Goal: Transaction & Acquisition: Purchase product/service

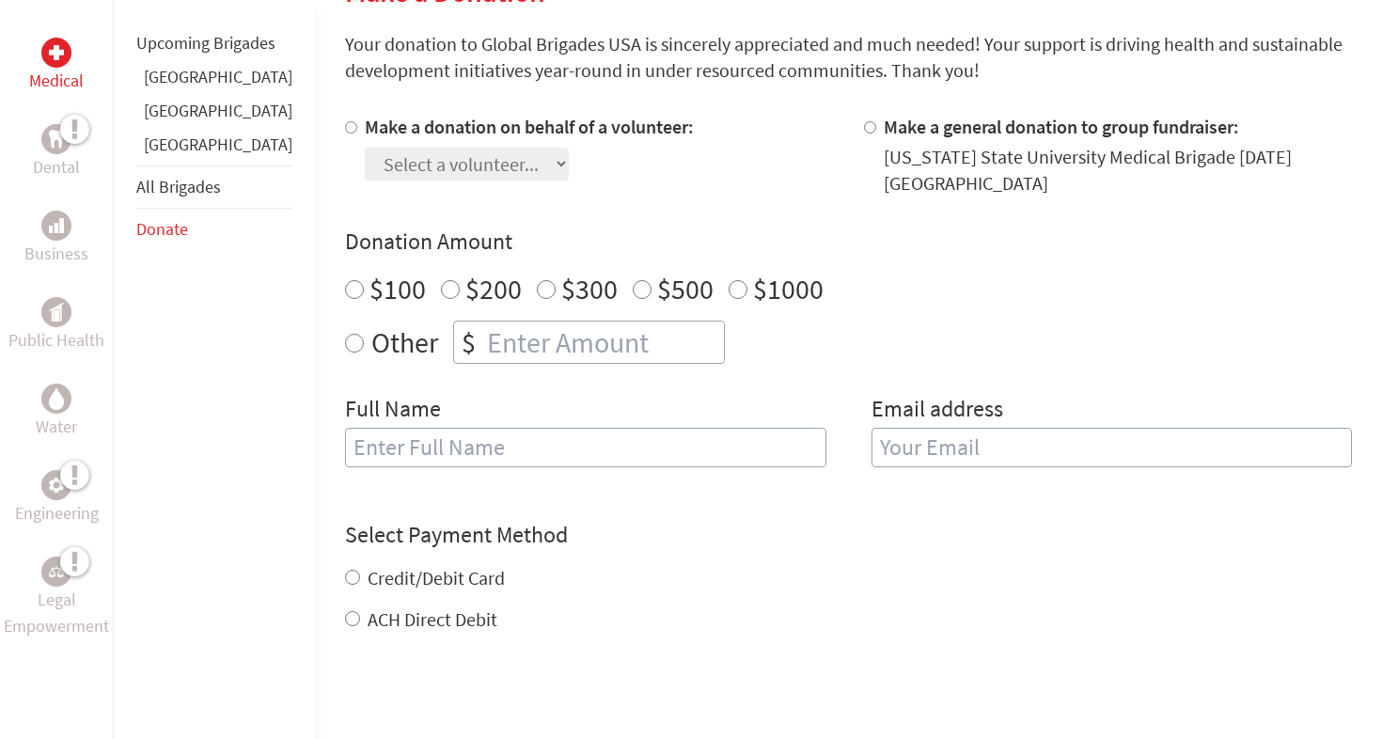
scroll to position [491, 0]
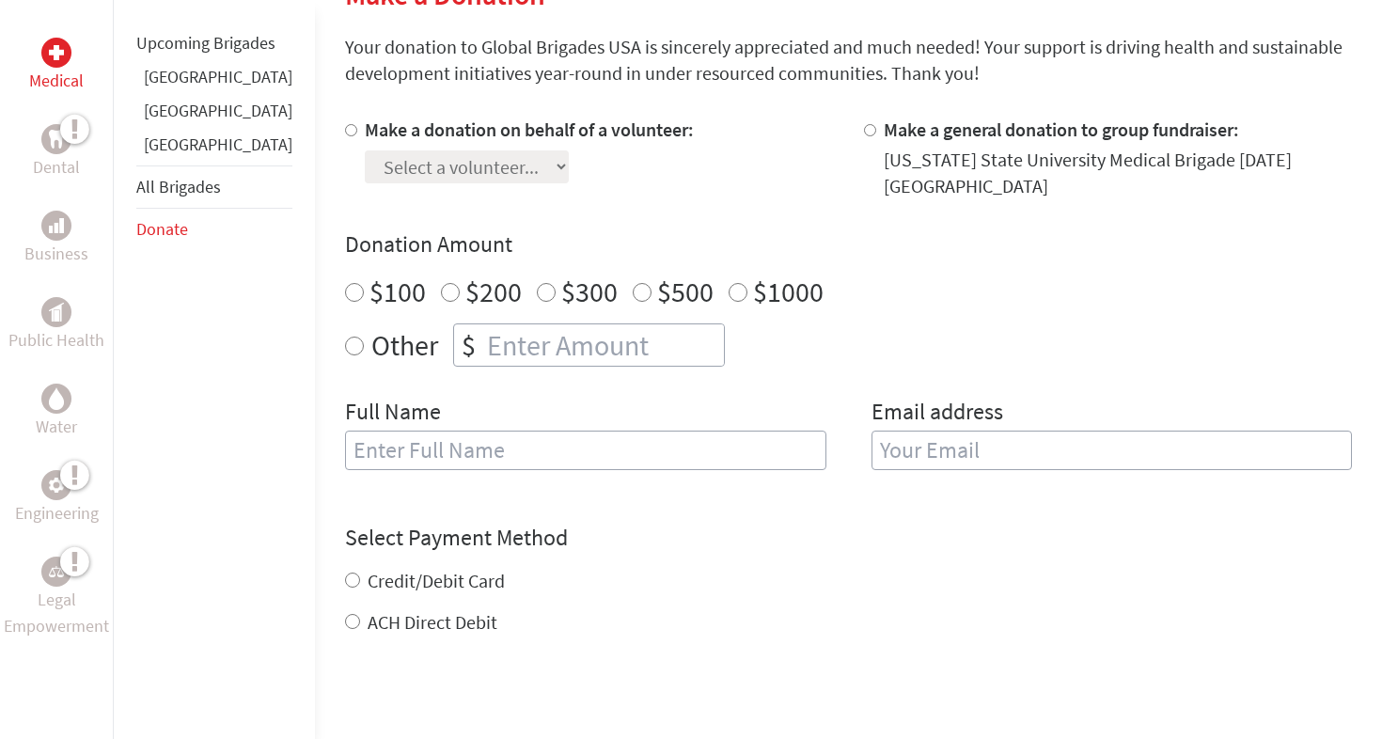
radio input "true"
click at [483, 340] on input "number" at bounding box center [603, 344] width 241 height 41
type input "250"
type input "[PERSON_NAME]"
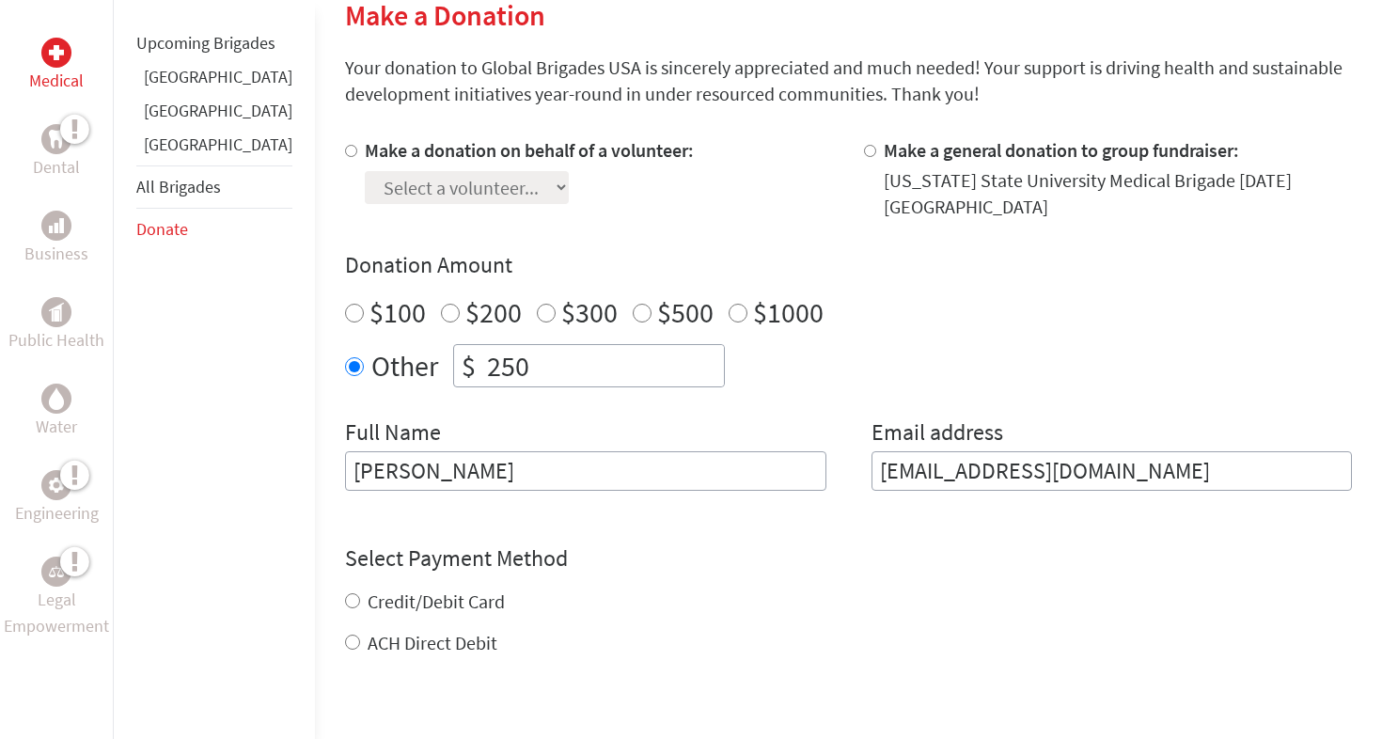
scroll to position [454, 0]
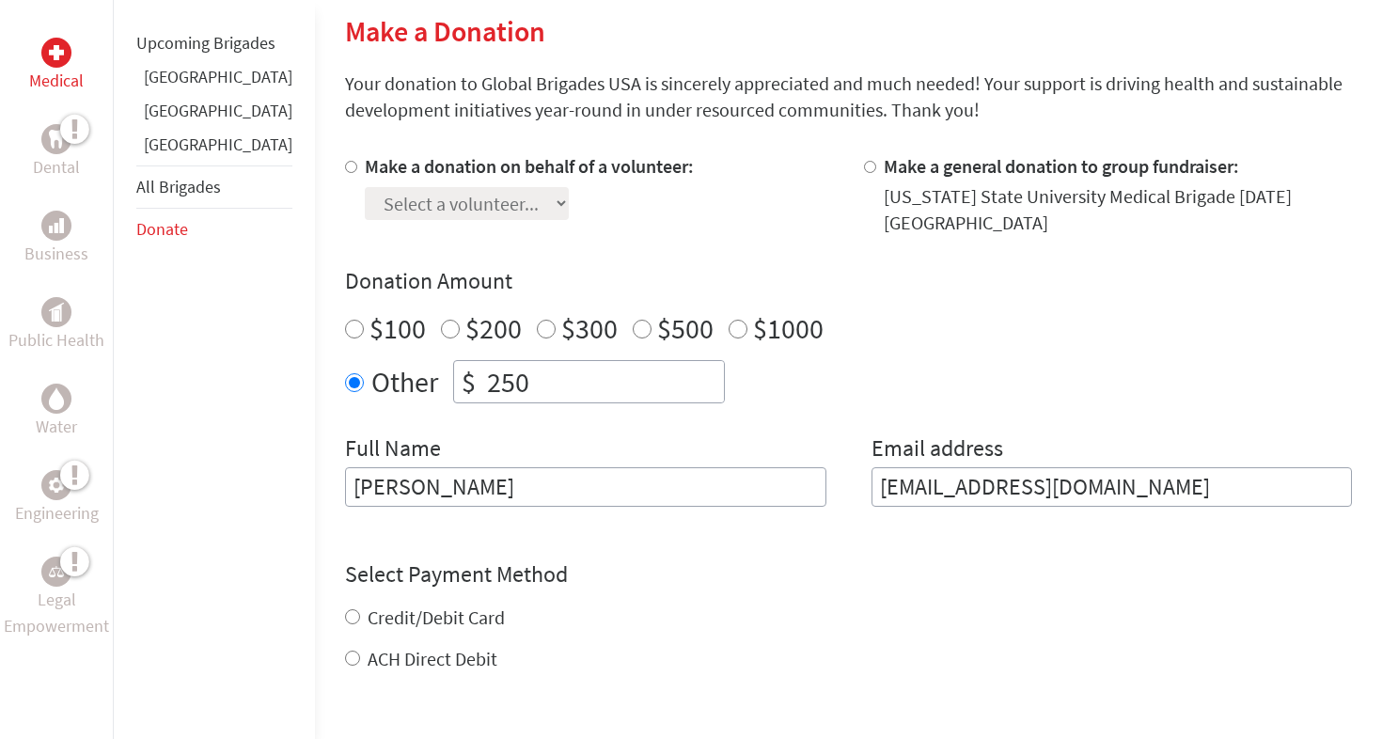
type input "[EMAIL_ADDRESS][DOMAIN_NAME]"
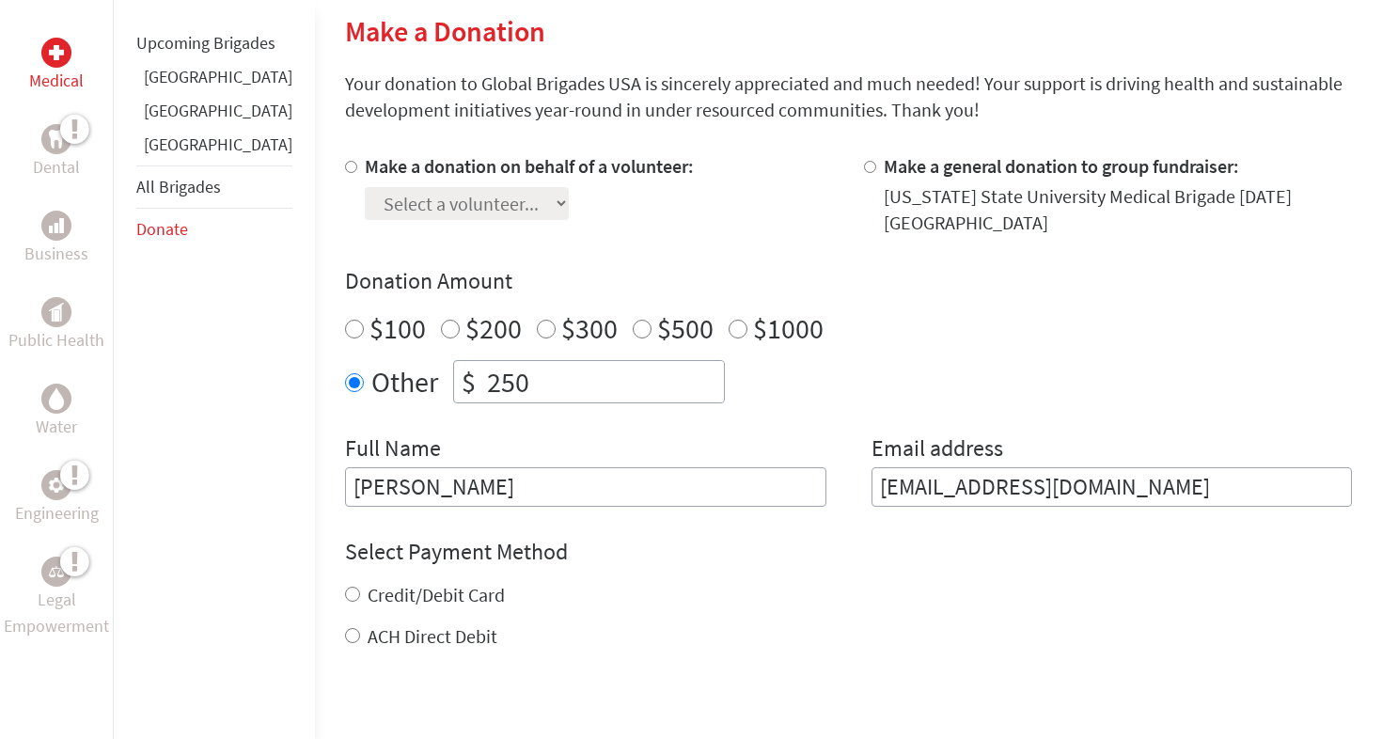
click at [365, 173] on label "Make a donation on behalf of a volunteer:" at bounding box center [529, 166] width 329 height 24
click at [345, 173] on input "Make a donation on behalf of a volunteer:" at bounding box center [351, 167] width 12 height 12
radio input "true"
select select "1A88F014-9B00-11F0-9E6E-42010A400005"
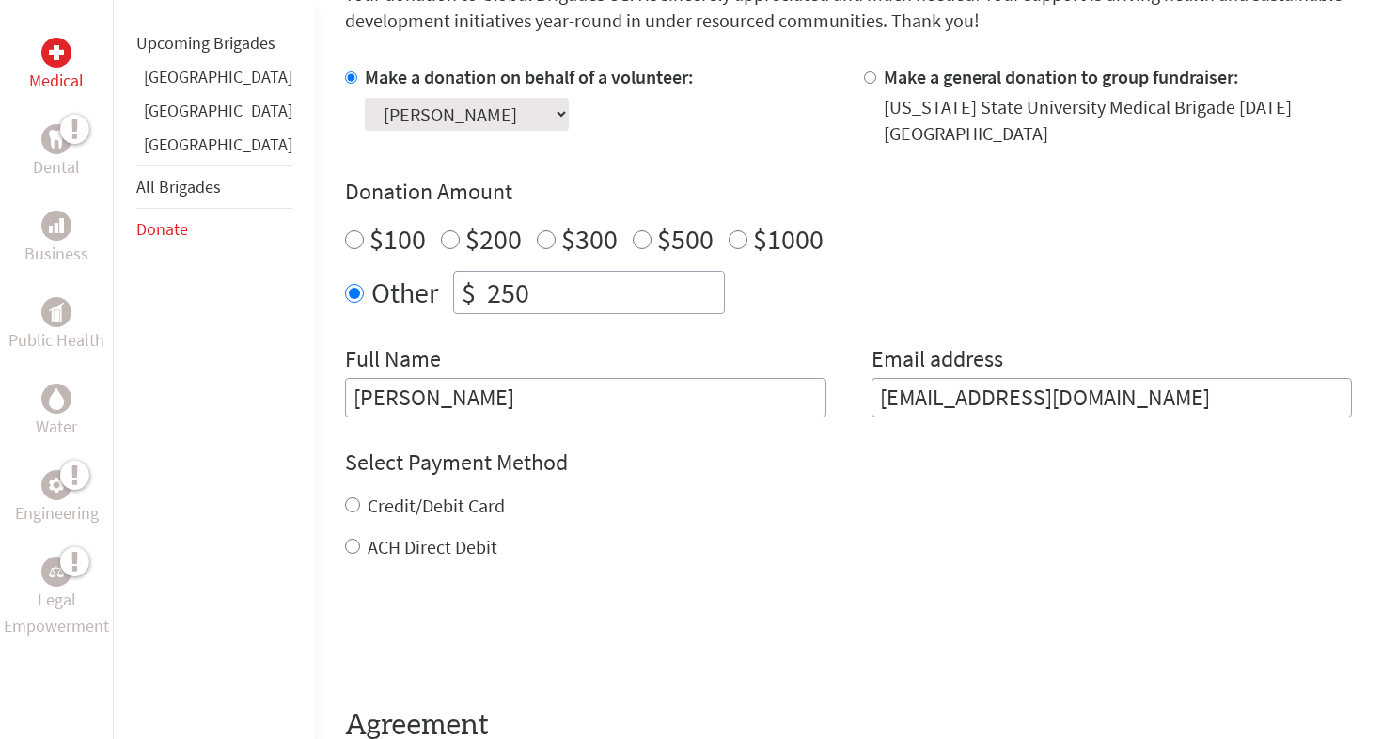
scroll to position [544, 0]
click at [864, 77] on div at bounding box center [874, 104] width 20 height 83
click at [864, 82] on input "Make a general donation to group fundraiser:" at bounding box center [870, 77] width 12 height 12
radio input "true"
click at [345, 76] on div at bounding box center [355, 104] width 20 height 83
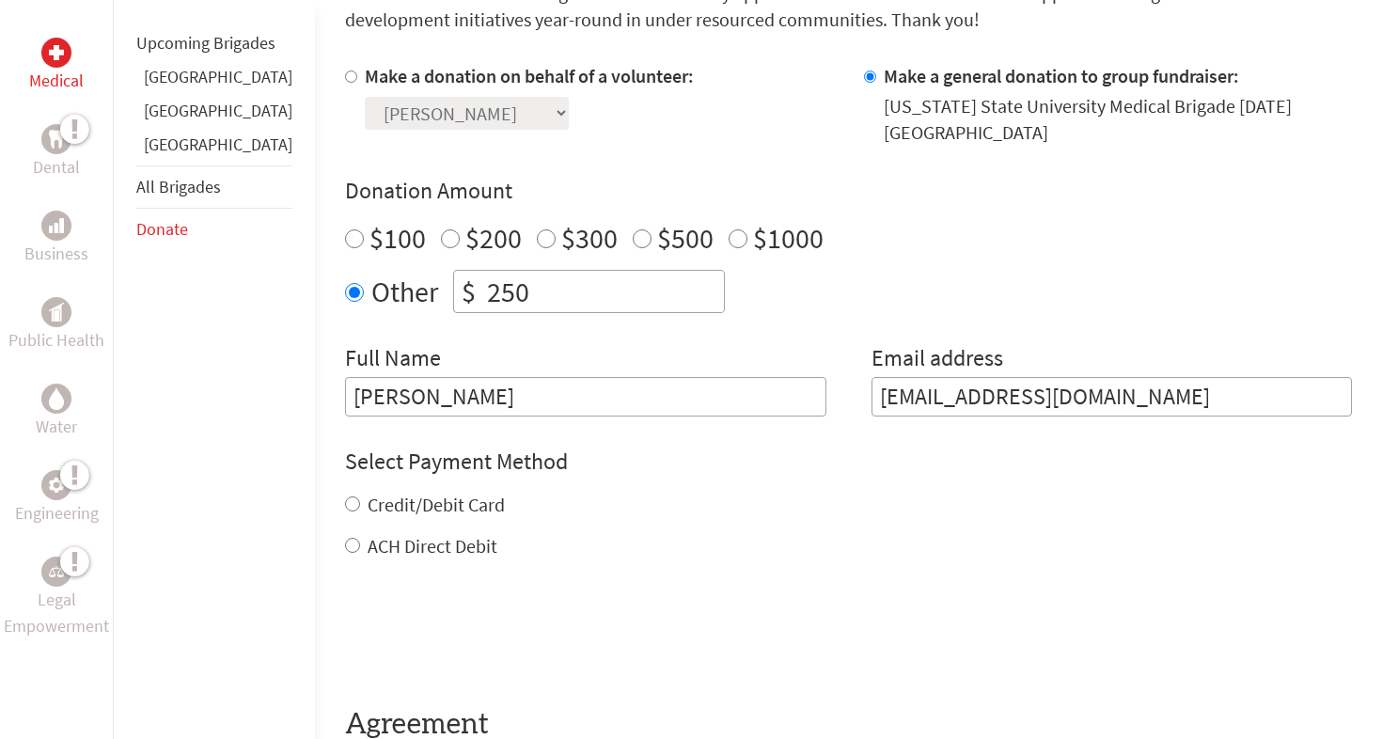
click at [345, 79] on input "Make a donation on behalf of a volunteer:" at bounding box center [351, 77] width 12 height 12
radio input "true"
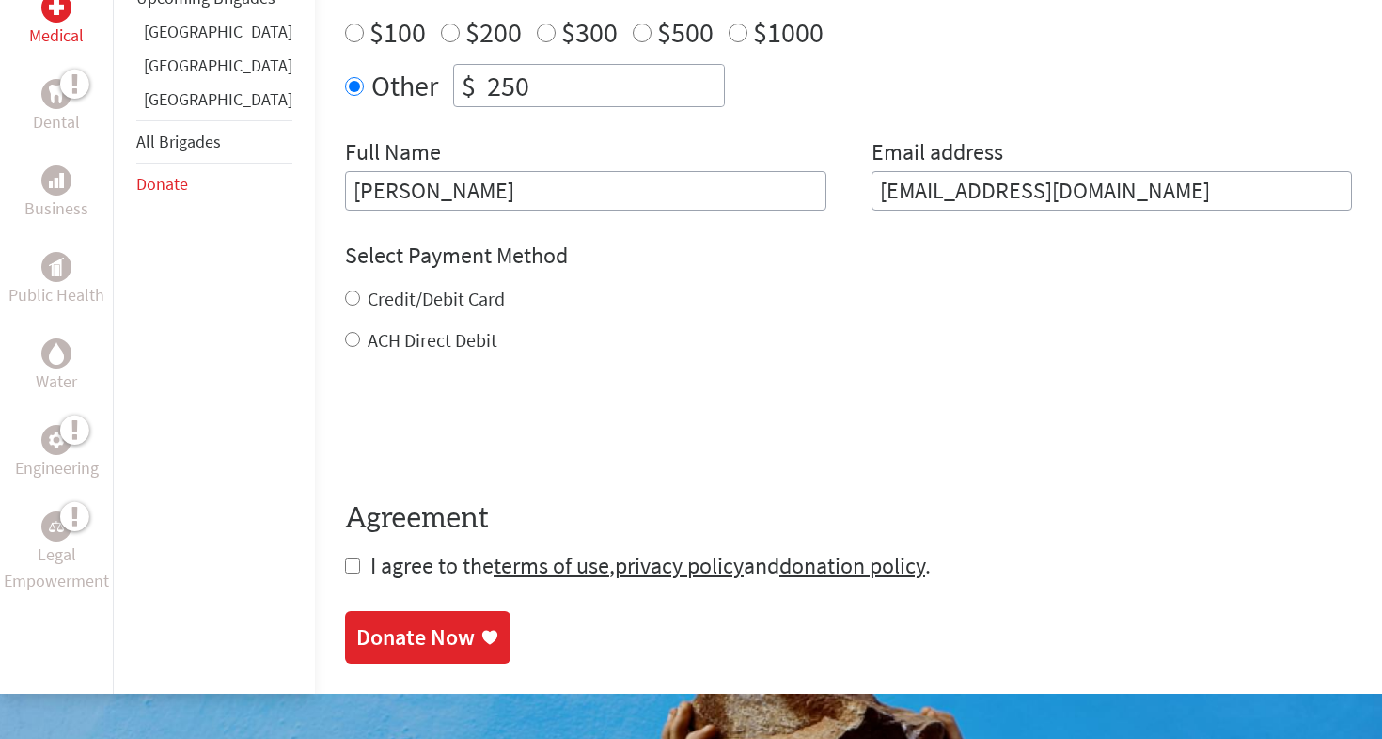
scroll to position [761, 0]
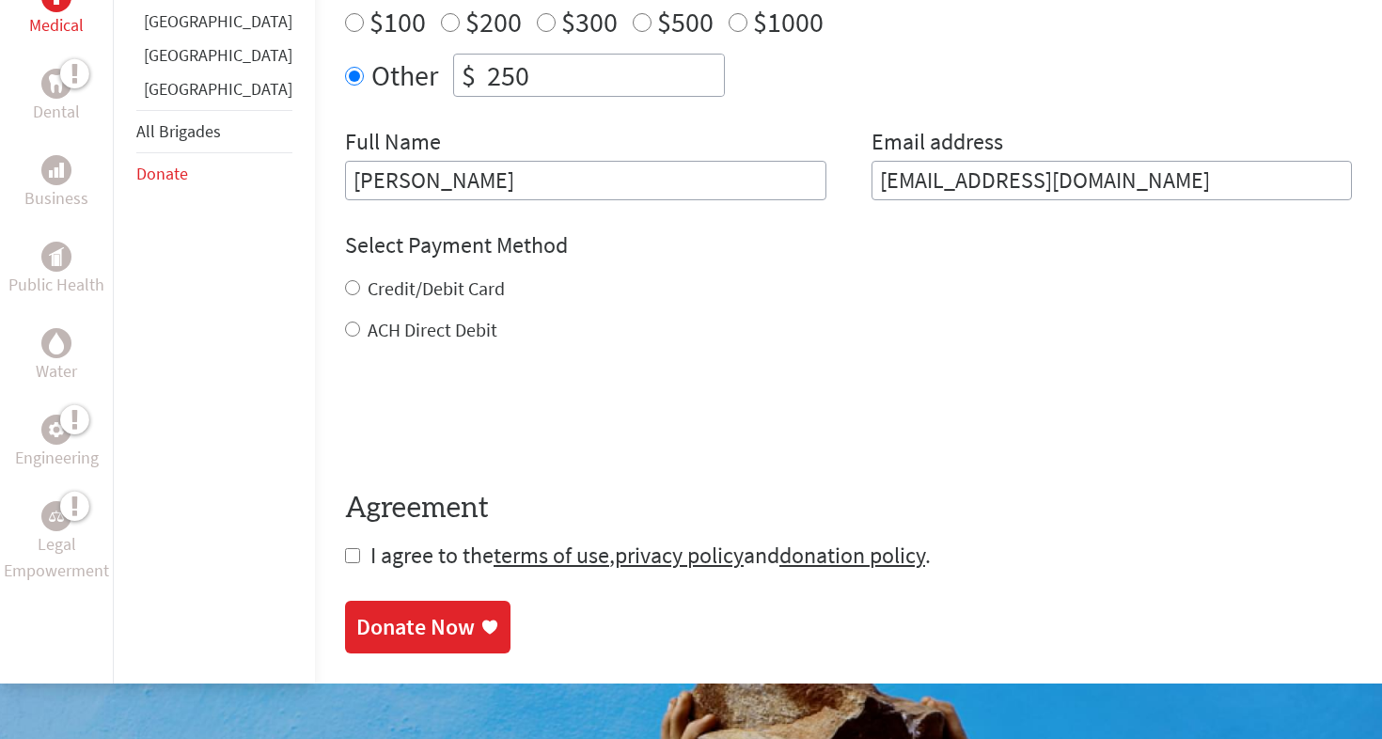
click at [345, 286] on input "Credit/Debit Card" at bounding box center [352, 287] width 15 height 15
radio input "true"
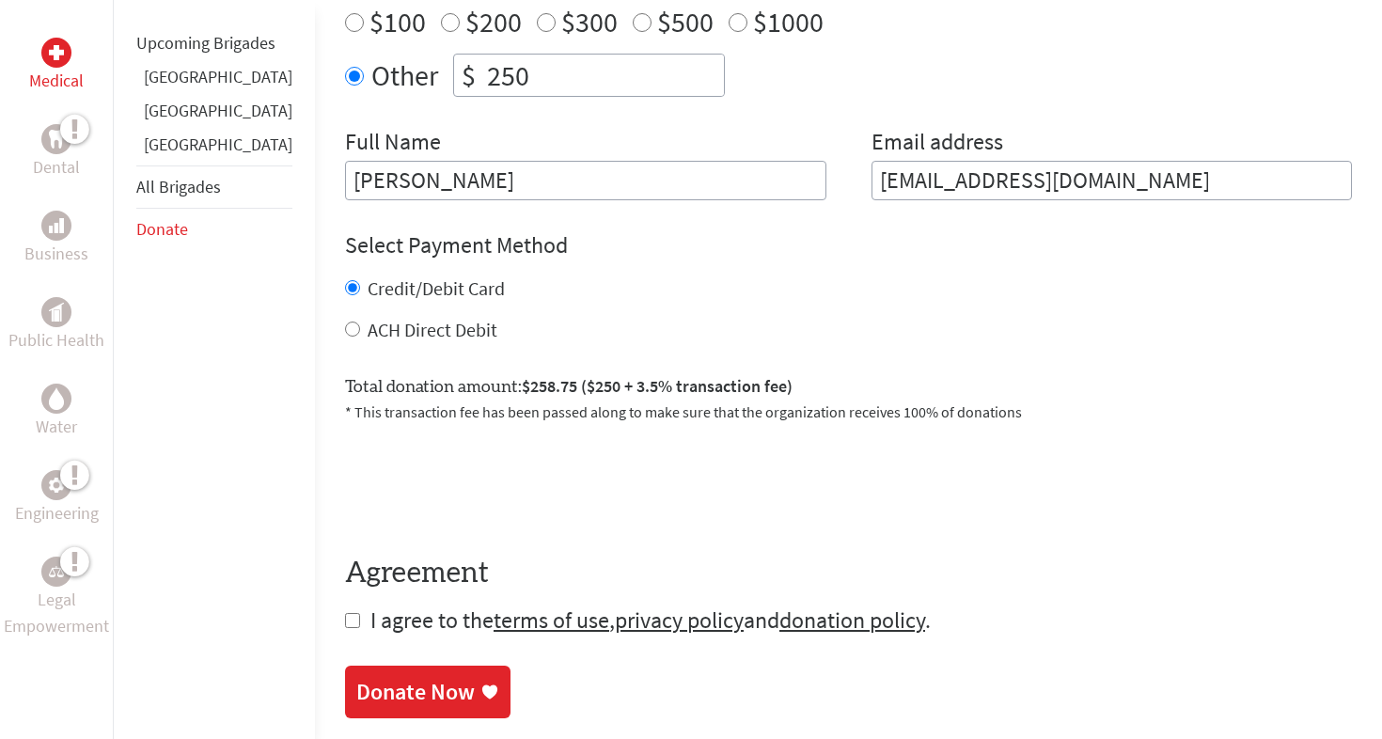
click at [345, 333] on input "ACH Direct Debit" at bounding box center [352, 329] width 15 height 15
radio input "true"
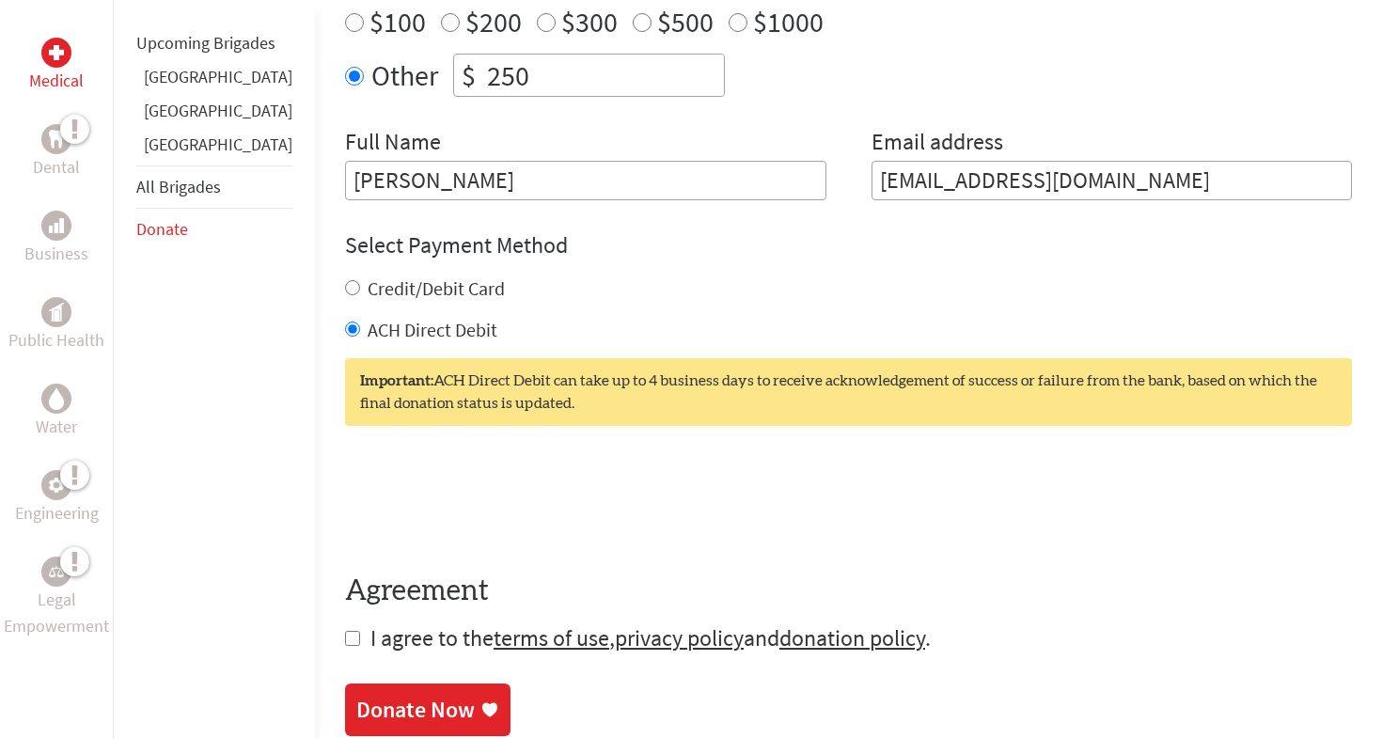
click at [345, 288] on input "Credit/Debit Card" at bounding box center [352, 287] width 15 height 15
radio input "true"
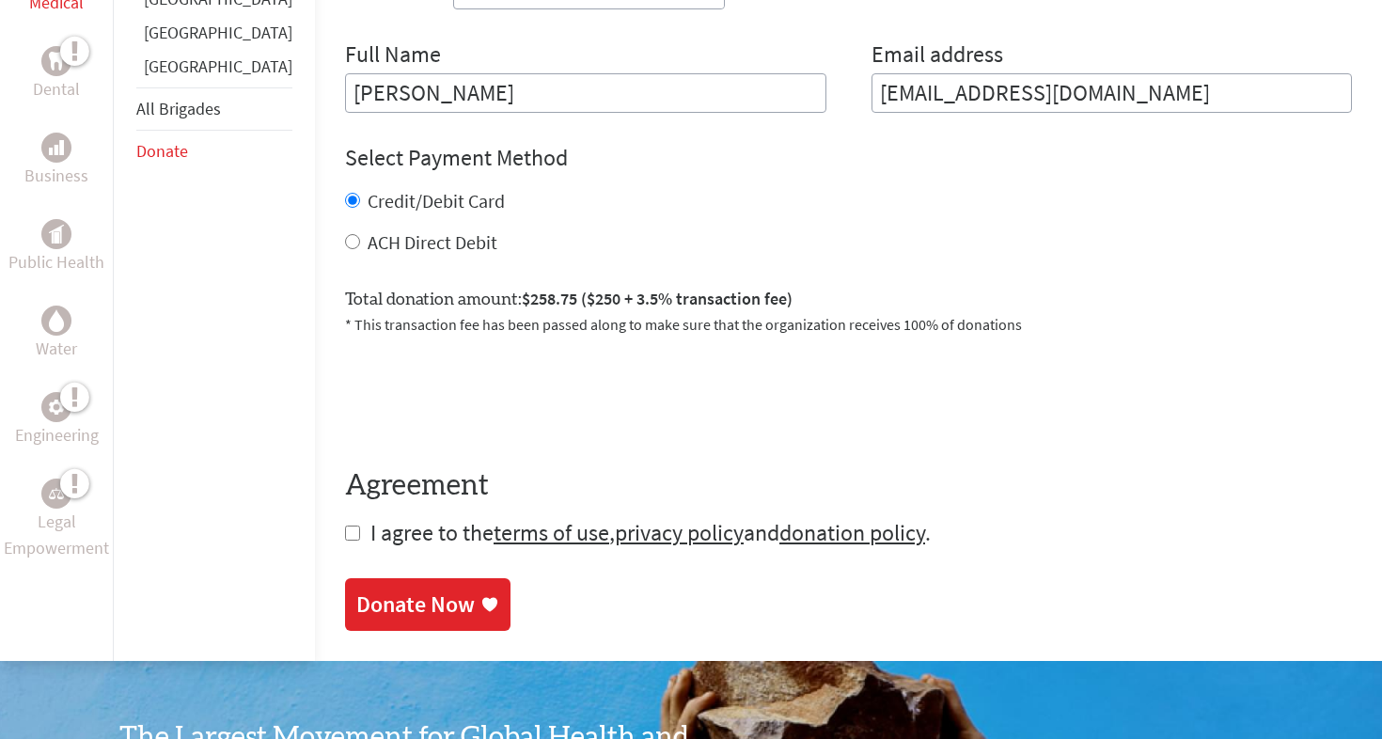
scroll to position [850, 0]
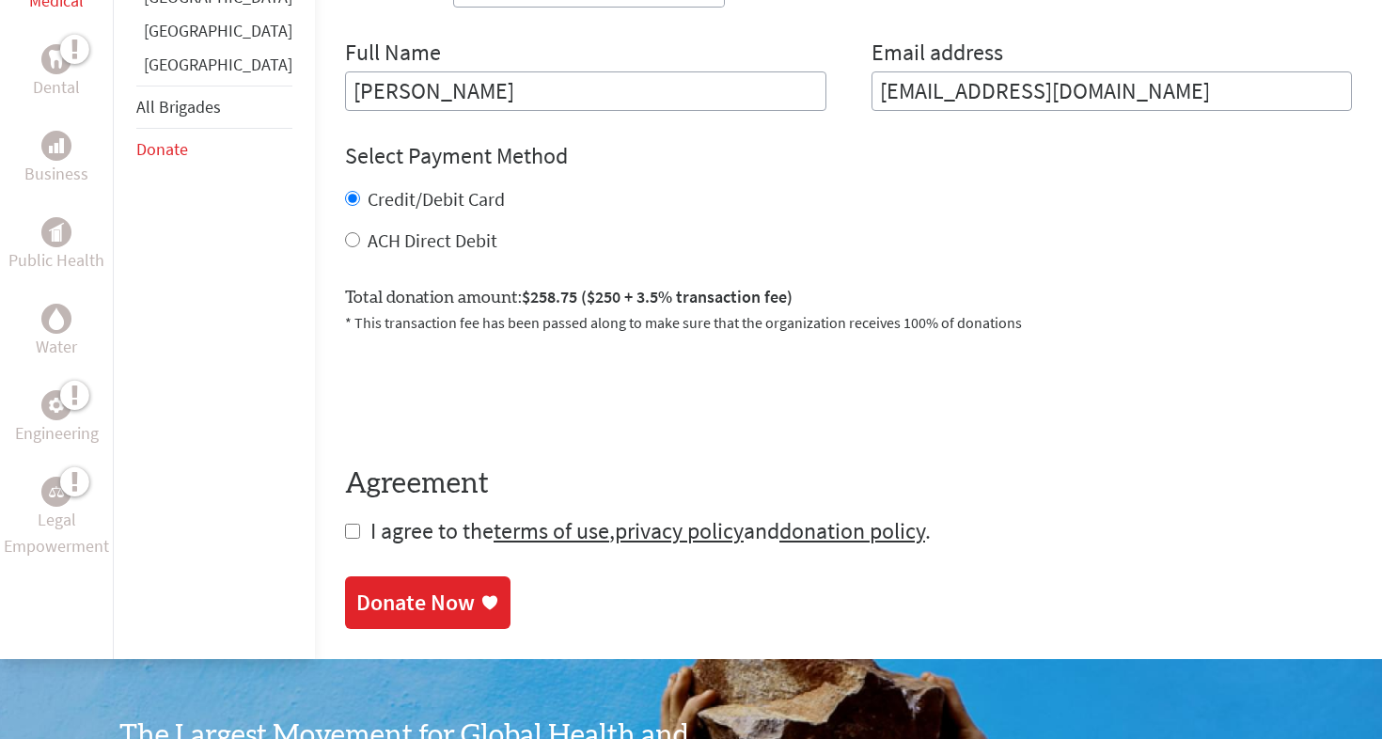
click at [345, 542] on form "Make a donation on behalf of a volunteer: Select a volunteer... [PERSON_NAME] […" at bounding box center [848, 151] width 1007 height 789
click at [345, 538] on input "checkbox" at bounding box center [352, 531] width 15 height 15
checkbox input "true"
click at [356, 598] on div "Donate Now" at bounding box center [415, 605] width 118 height 30
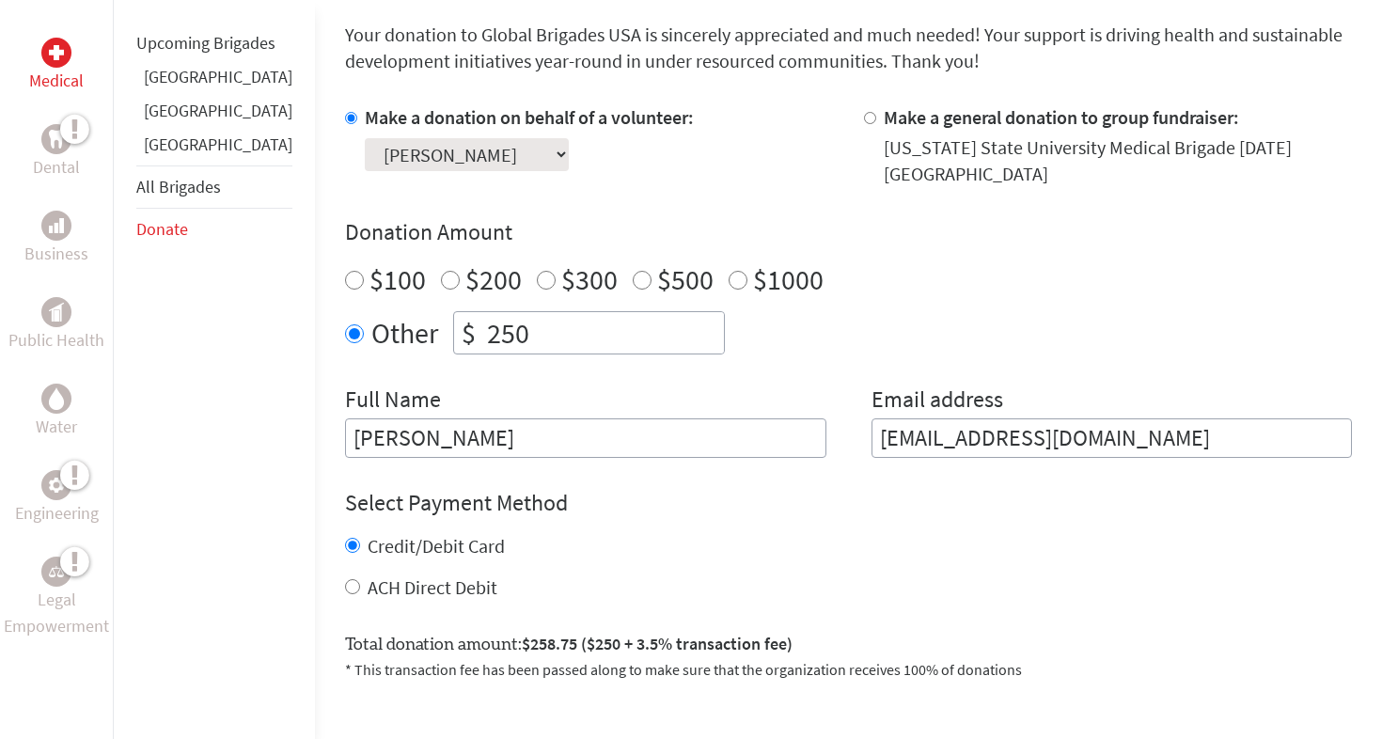
scroll to position [504, 0]
